Goal: Information Seeking & Learning: Learn about a topic

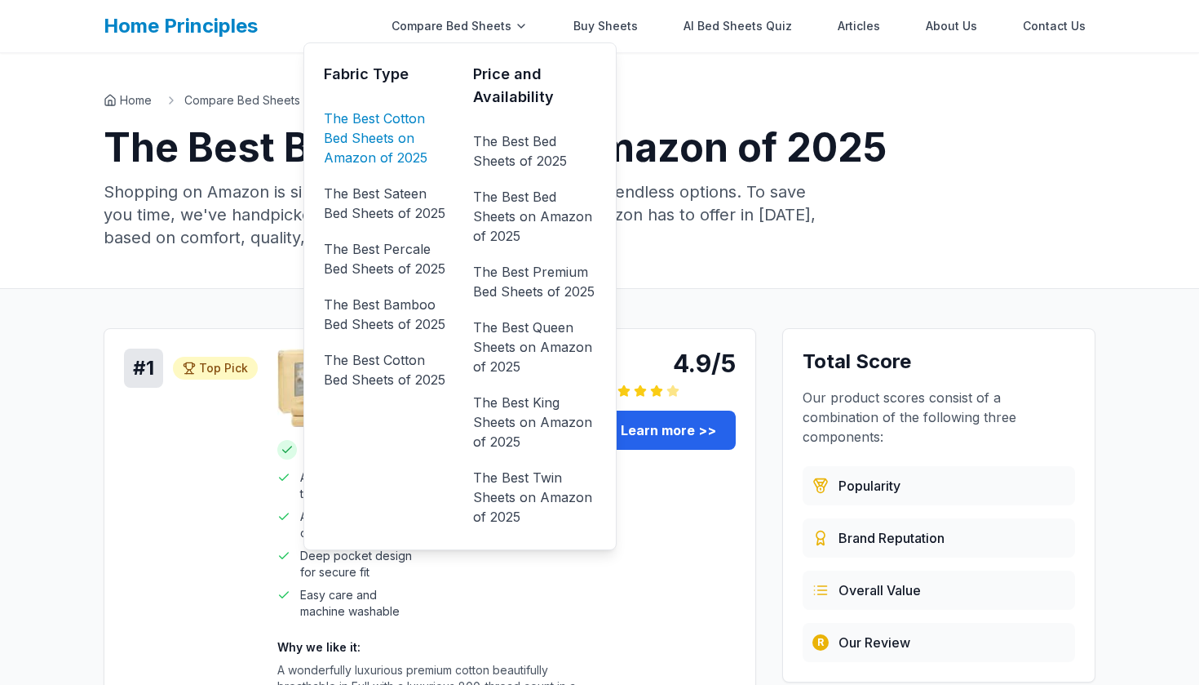
click at [410, 137] on link "The Best Cotton Bed Sheets on Amazon of 2025" at bounding box center [385, 137] width 123 height 65
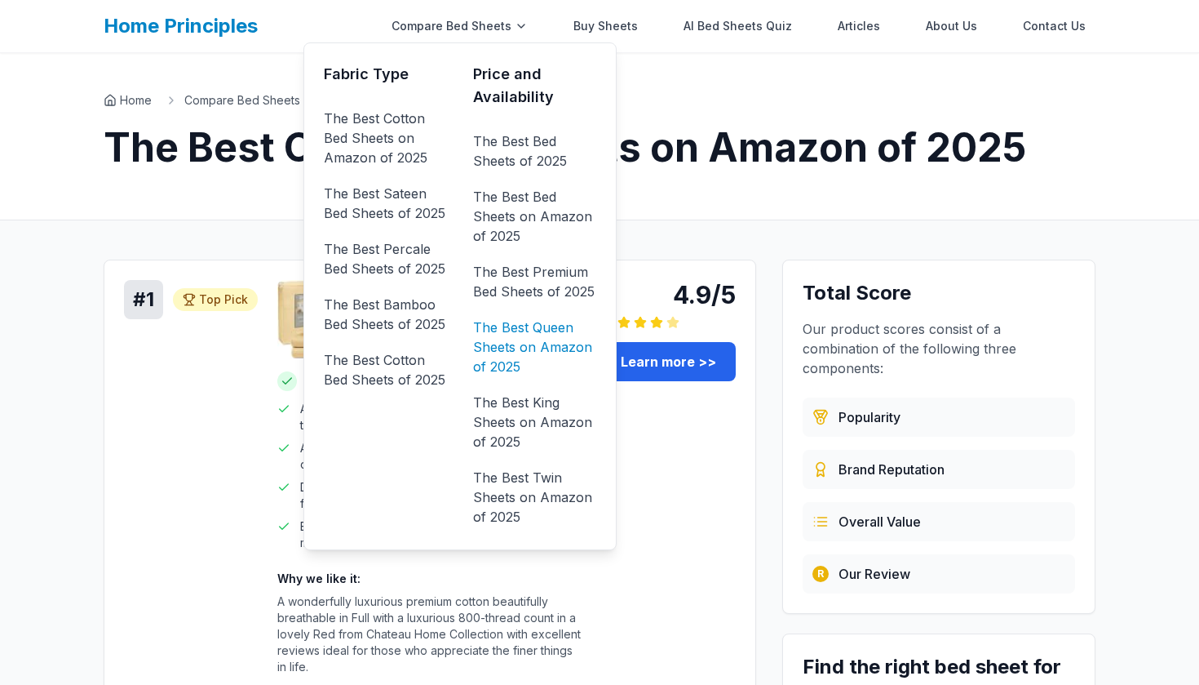
click at [541, 328] on link "The Best Queen Sheets on Amazon of 2025" at bounding box center [534, 346] width 123 height 65
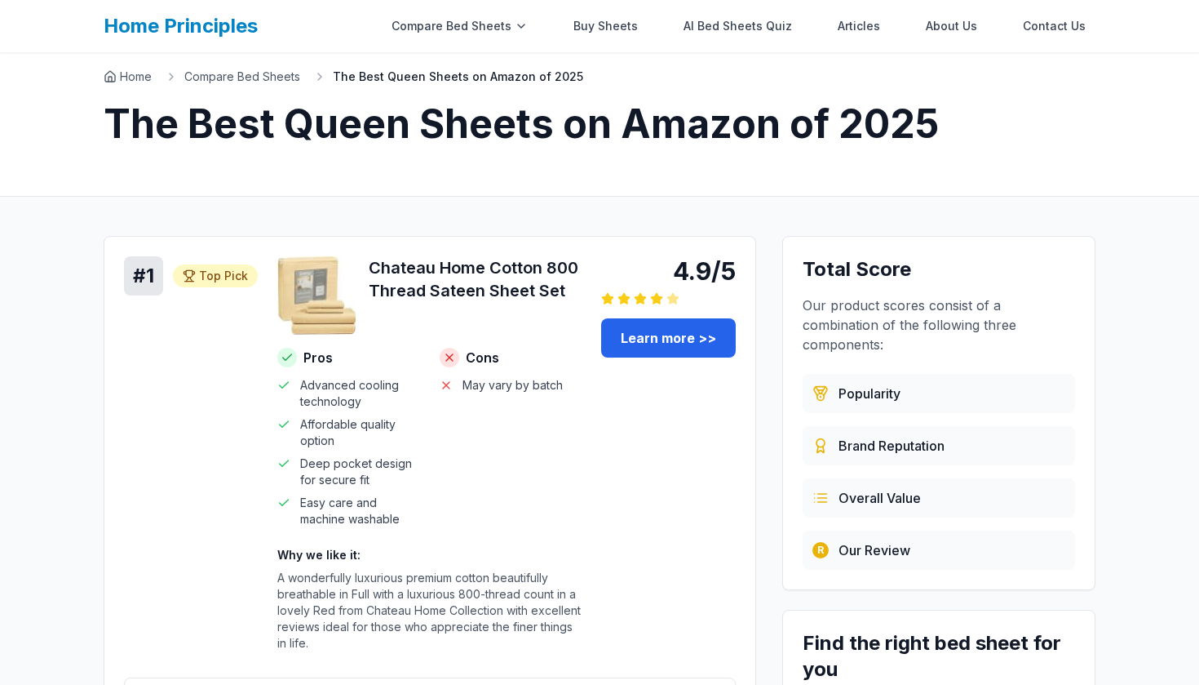
scroll to position [29, 0]
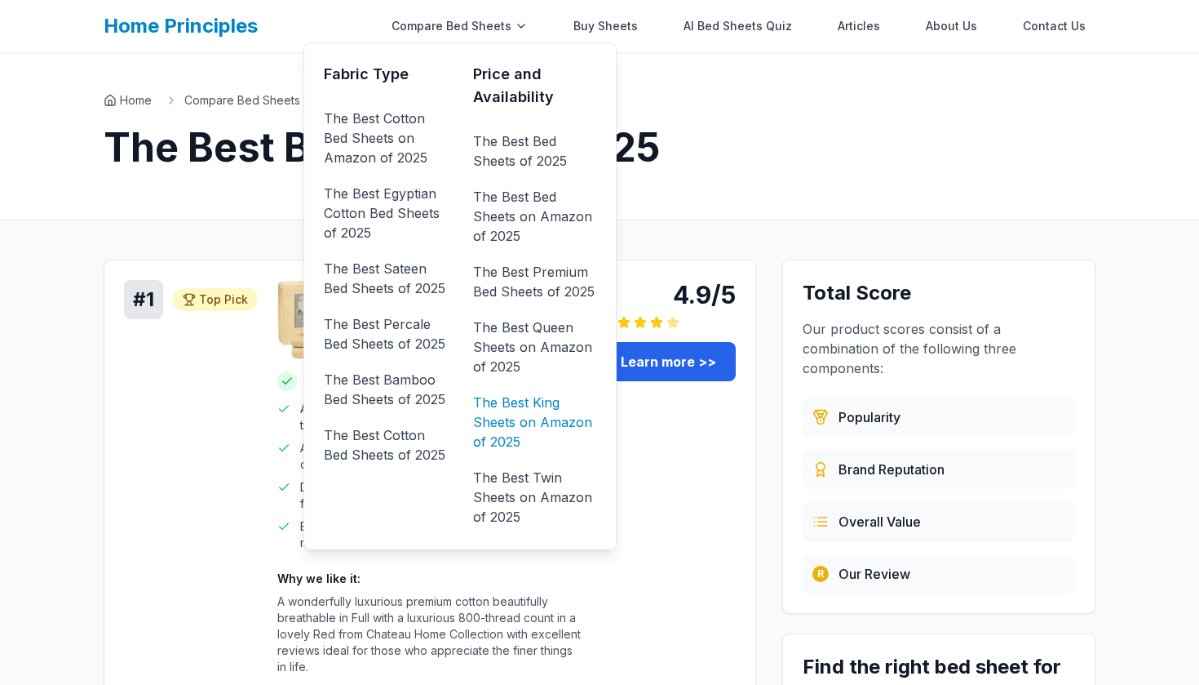
click at [555, 405] on link "The Best King Sheets on Amazon of 2025" at bounding box center [534, 421] width 123 height 65
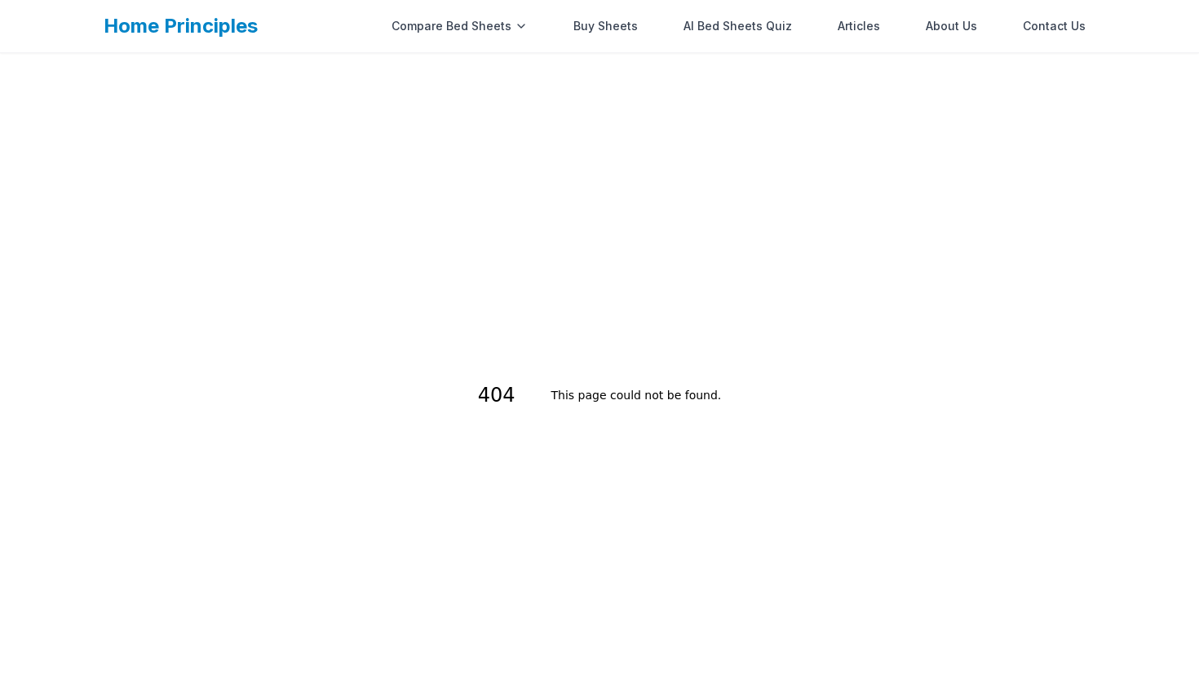
scroll to position [53, 0]
